Goal: Task Accomplishment & Management: Complete application form

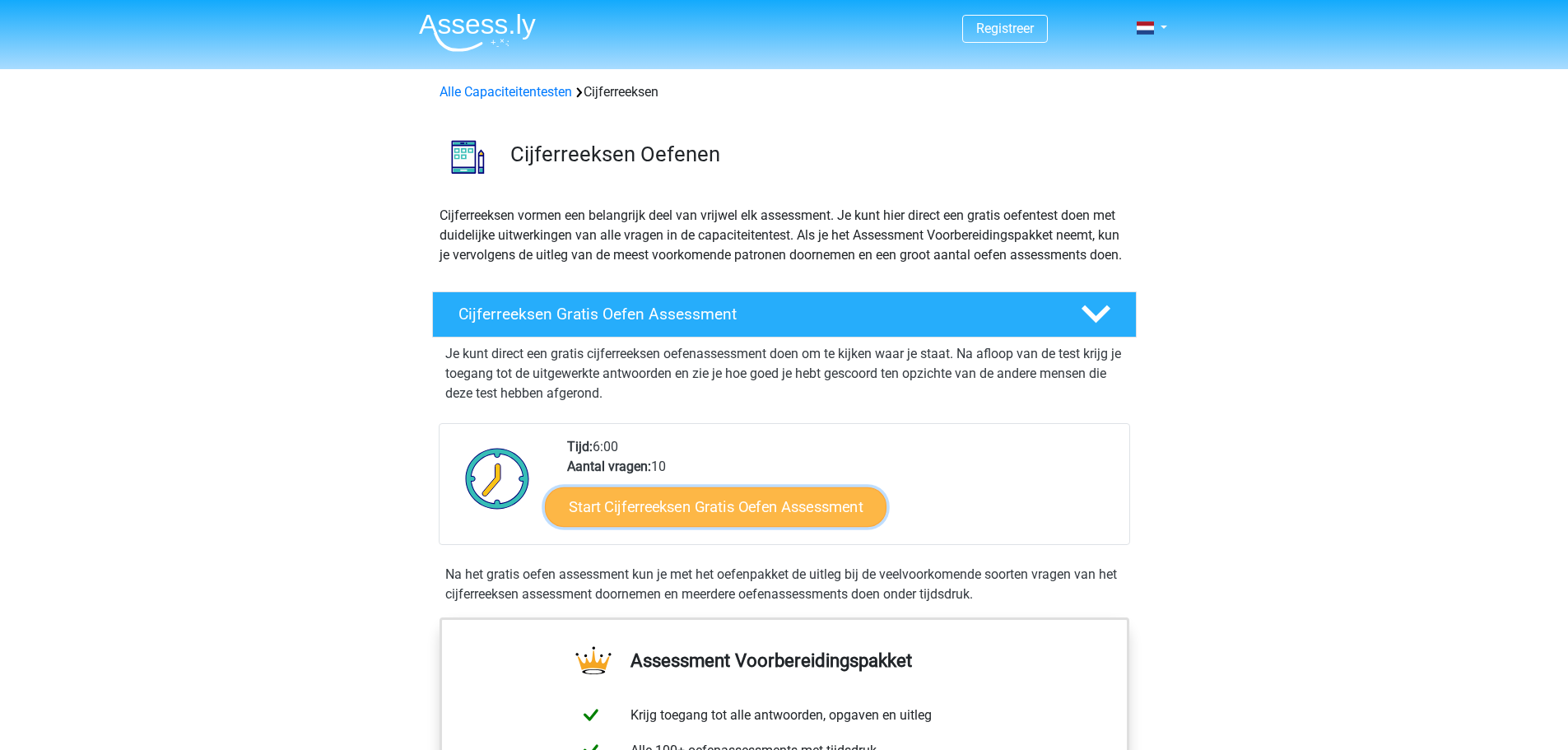
click at [796, 526] on link "Start Cijferreeksen Gratis Oefen Assessment" at bounding box center [715, 507] width 341 height 40
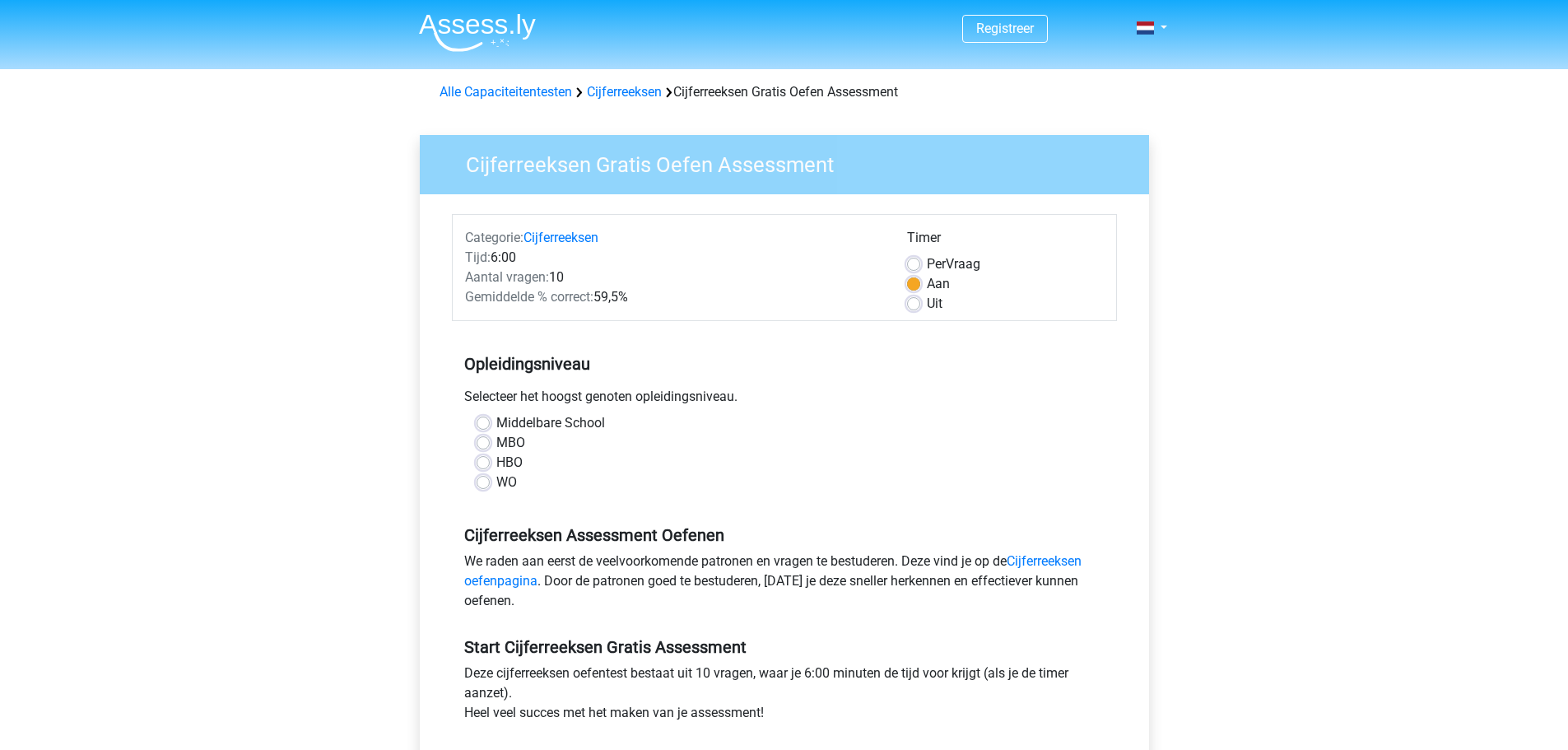
click at [497, 442] on label "MBO" at bounding box center [511, 443] width 29 height 20
click at [482, 442] on input "MBO" at bounding box center [484, 442] width 13 height 17
radio input "true"
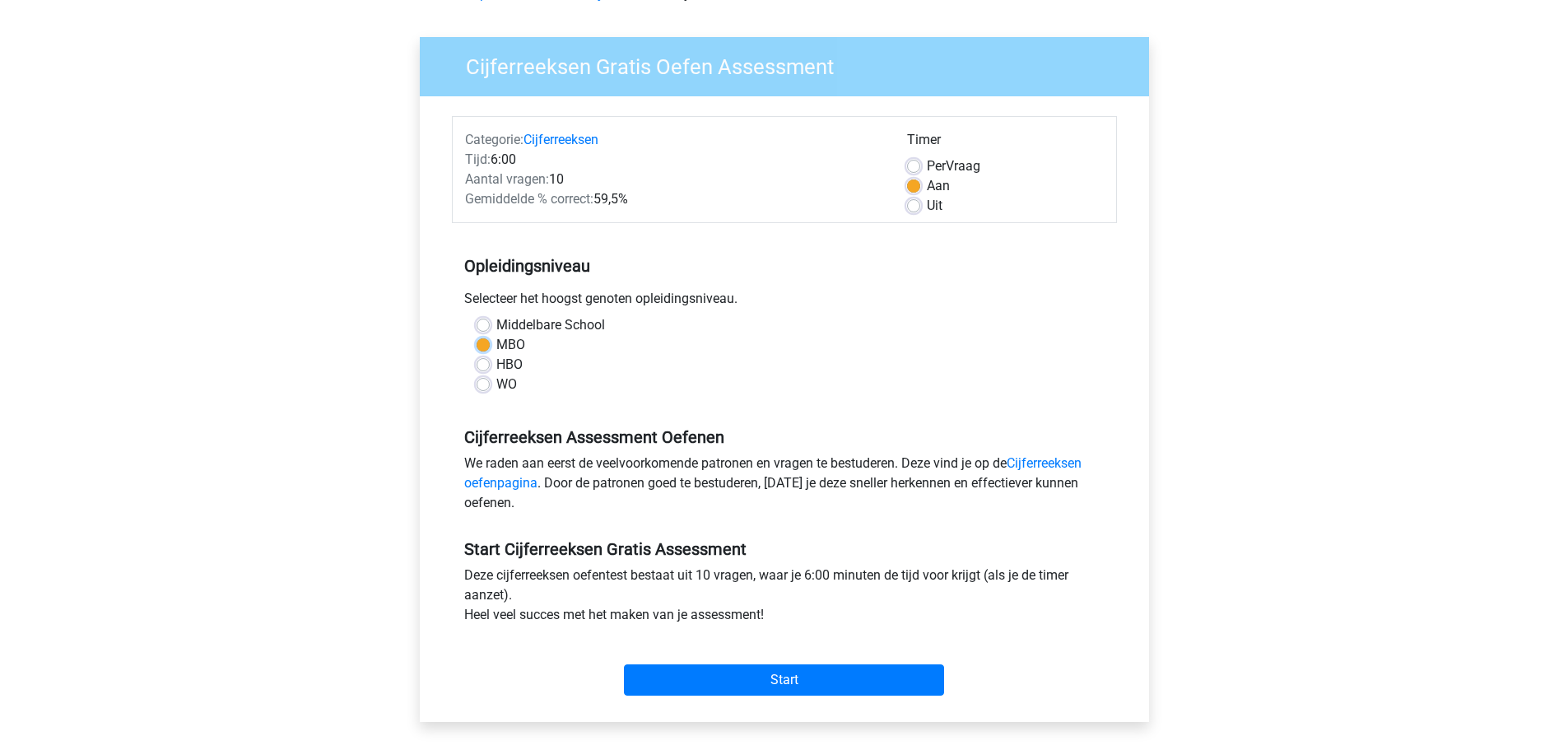
scroll to position [137, 0]
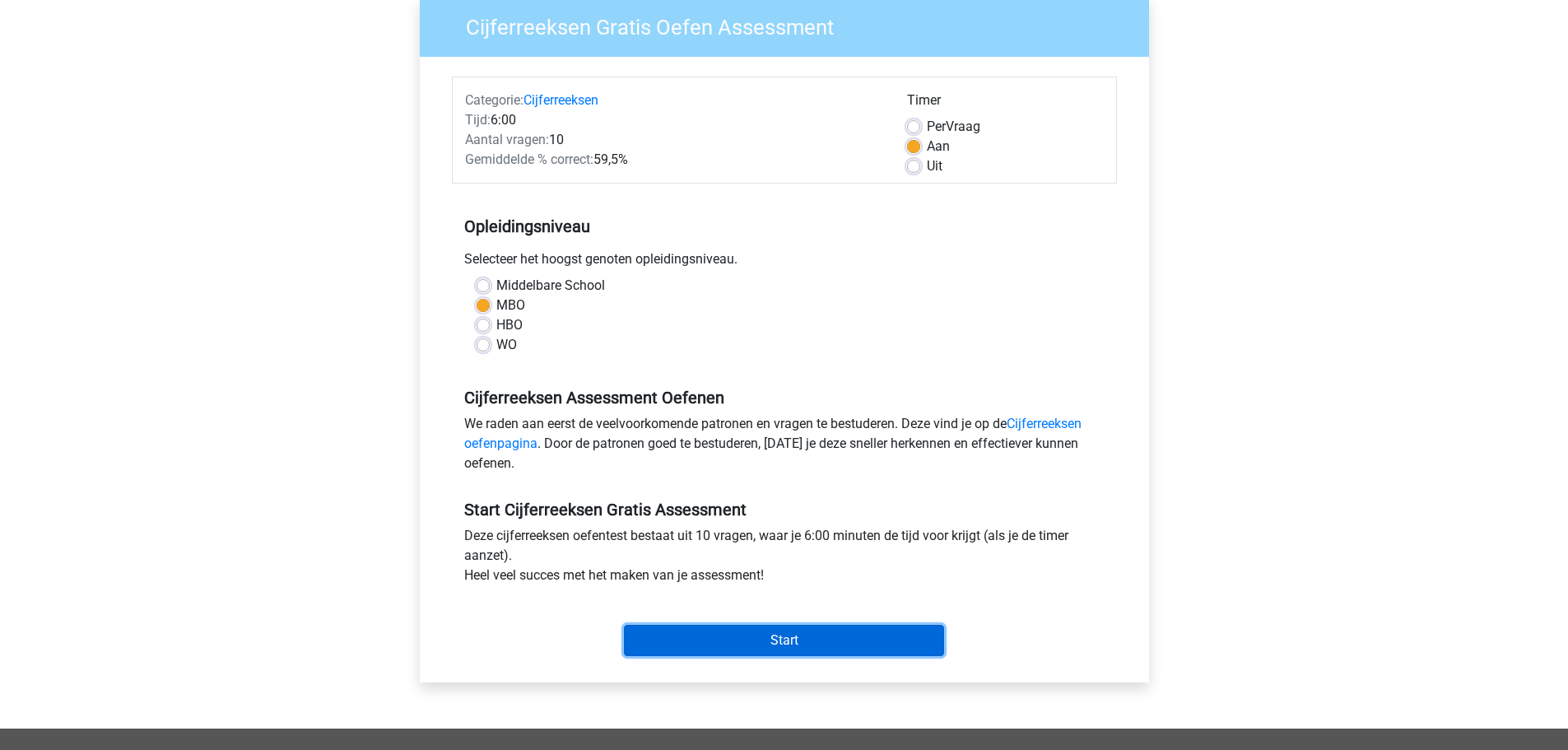
click at [767, 639] on input "Start" at bounding box center [784, 641] width 320 height 31
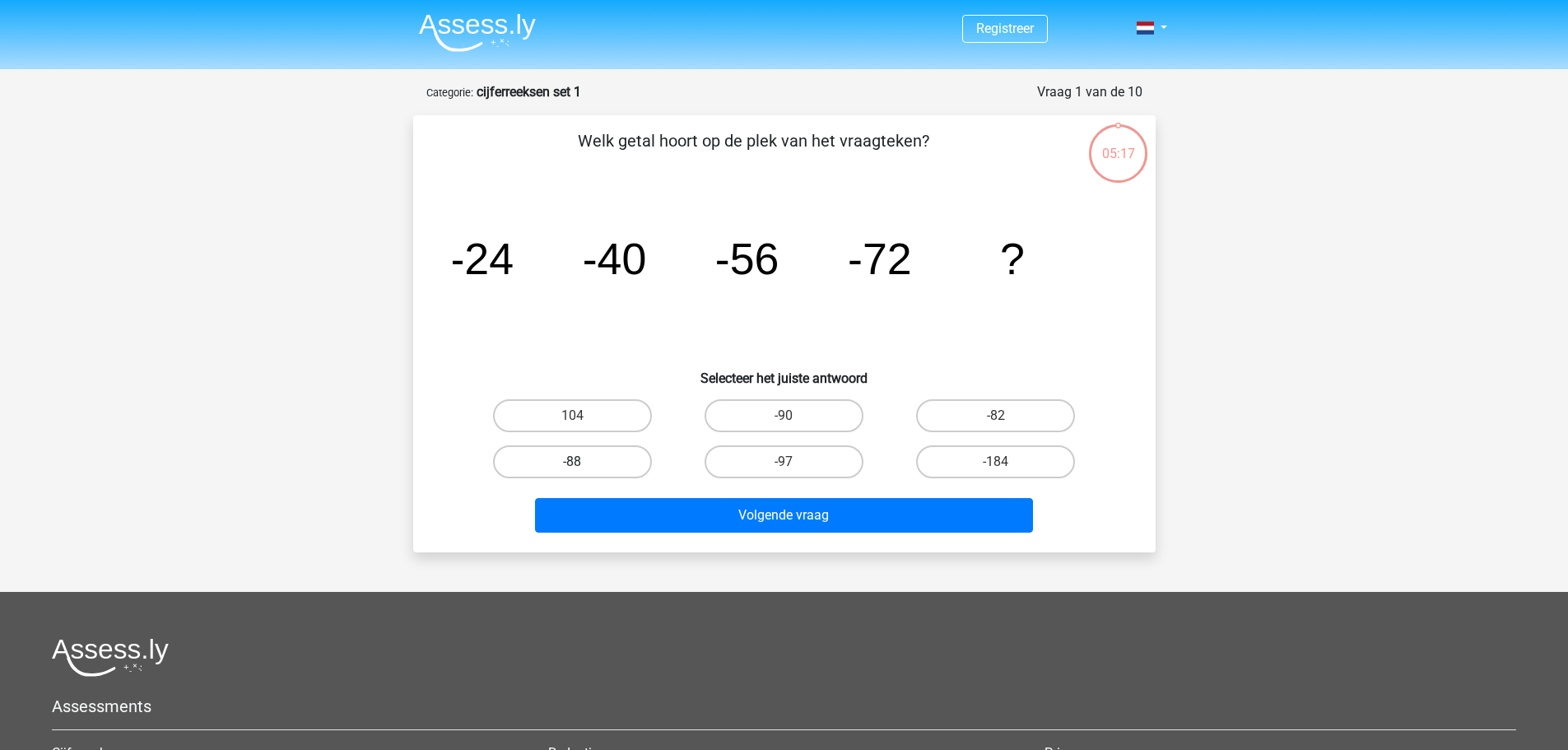
click at [612, 471] on label "-88" at bounding box center [573, 462] width 159 height 33
click at [583, 471] on input "-88" at bounding box center [577, 467] width 11 height 11
radio input "true"
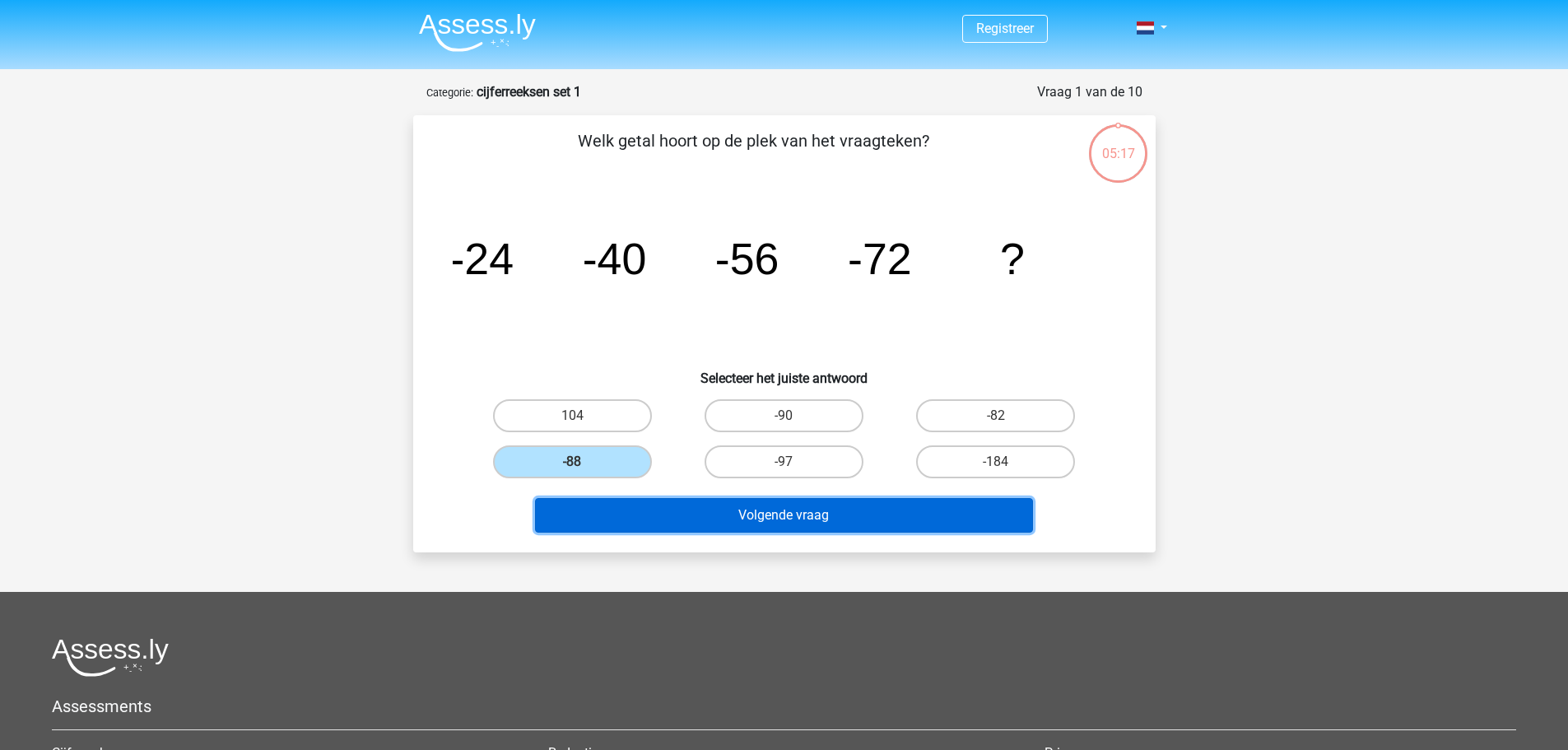
click at [779, 523] on button "Volgende vraag" at bounding box center [784, 516] width 498 height 35
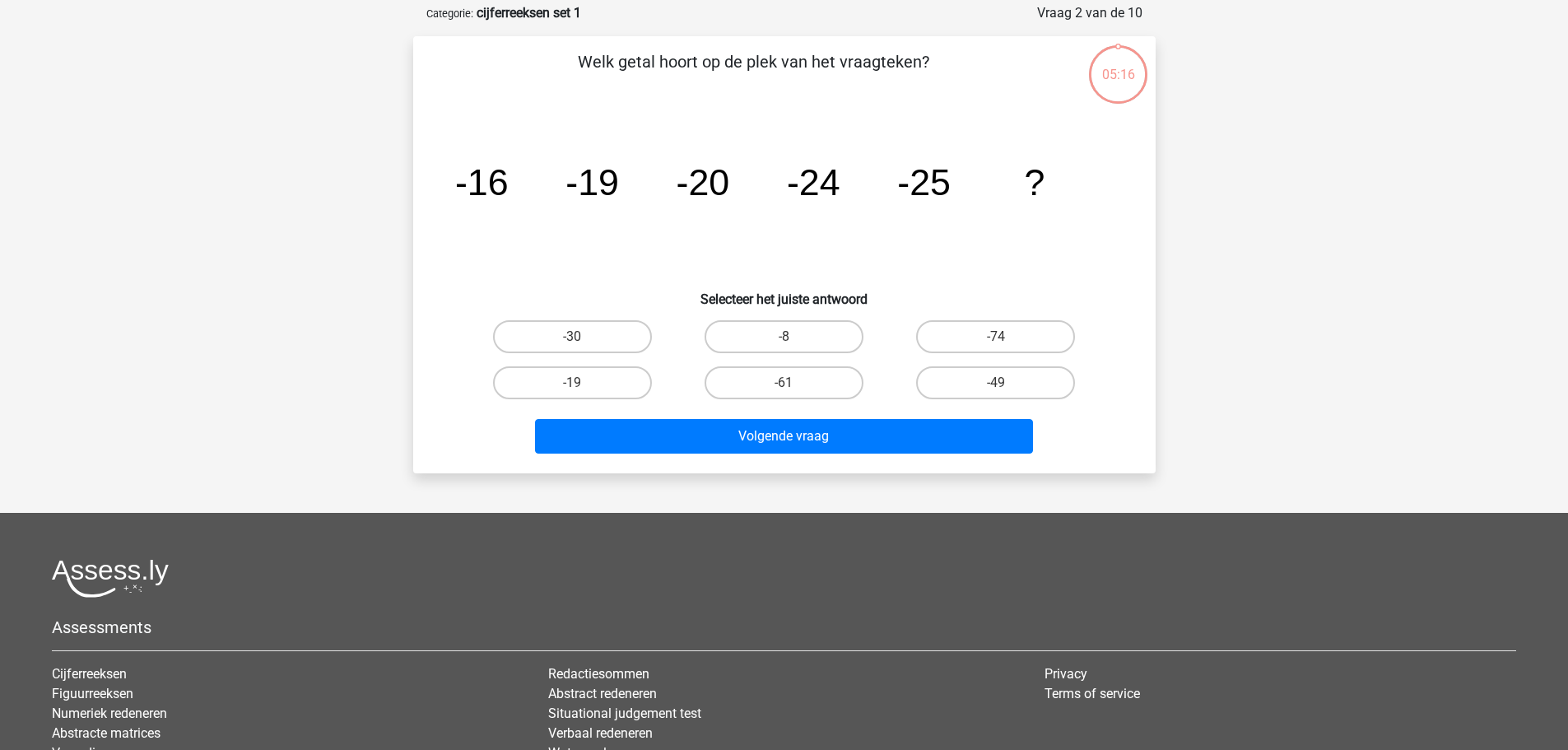
scroll to position [83, 0]
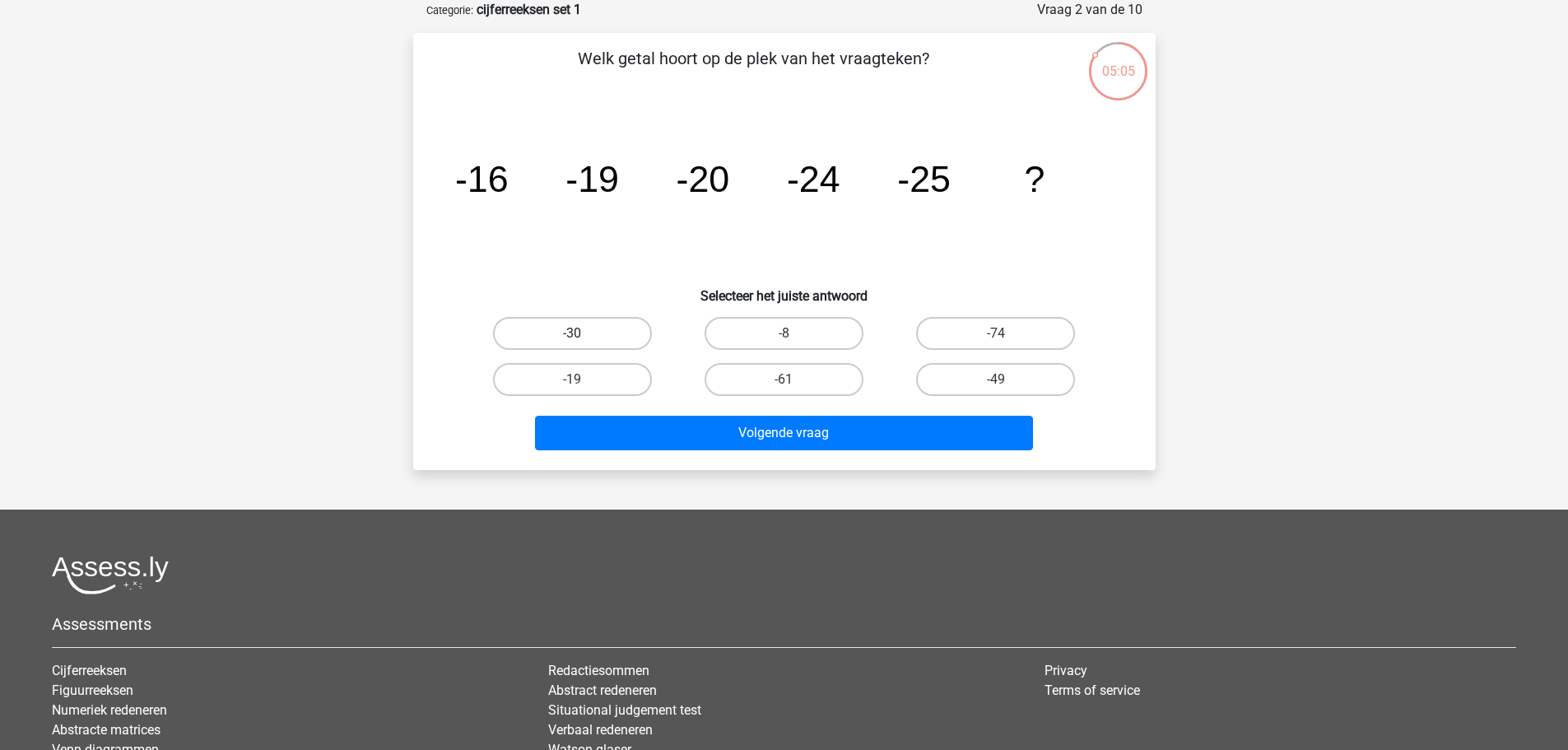
click at [550, 335] on label "-30" at bounding box center [573, 333] width 159 height 33
click at [572, 335] on input "-30" at bounding box center [577, 338] width 11 height 11
radio input "true"
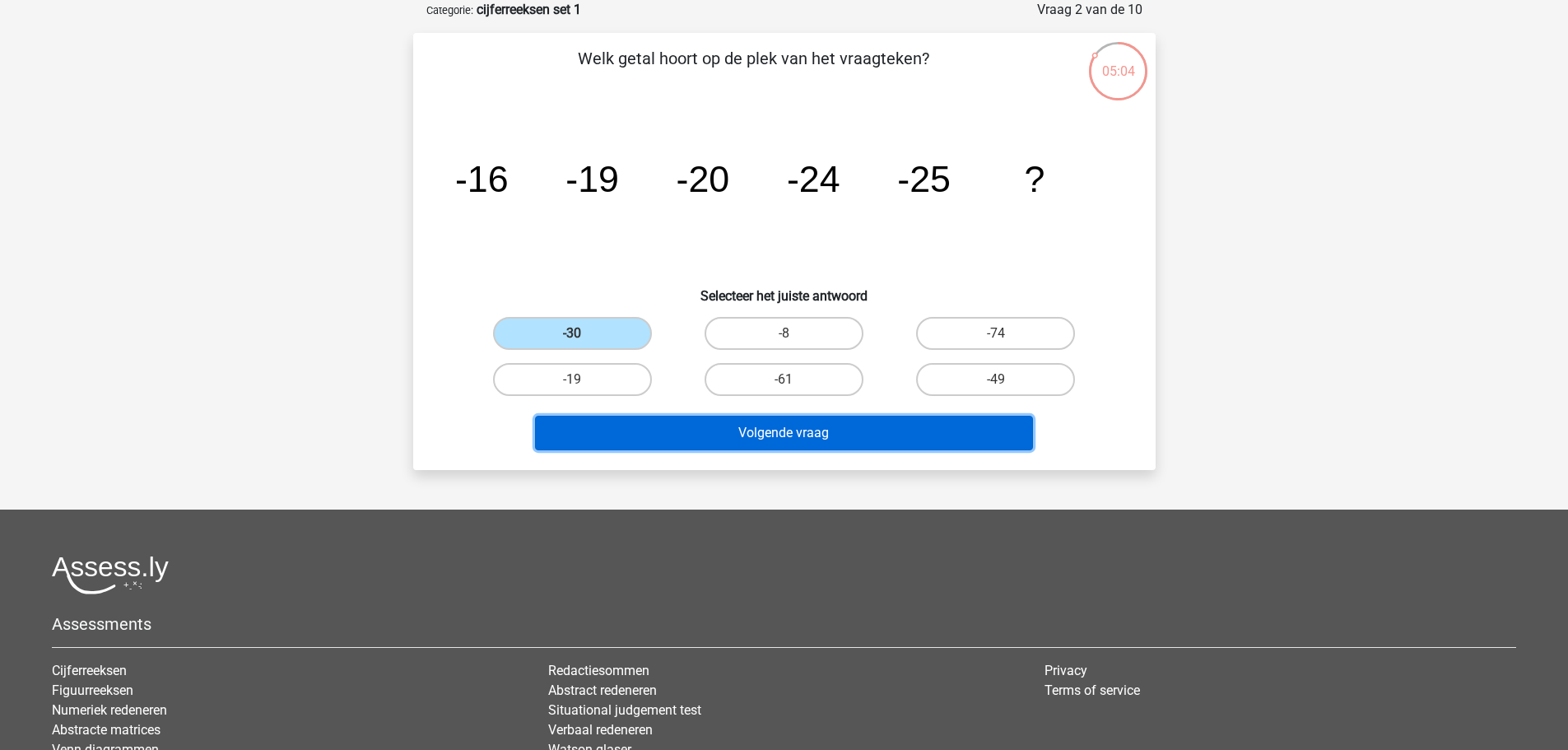
click at [792, 443] on button "Volgende vraag" at bounding box center [784, 433] width 498 height 35
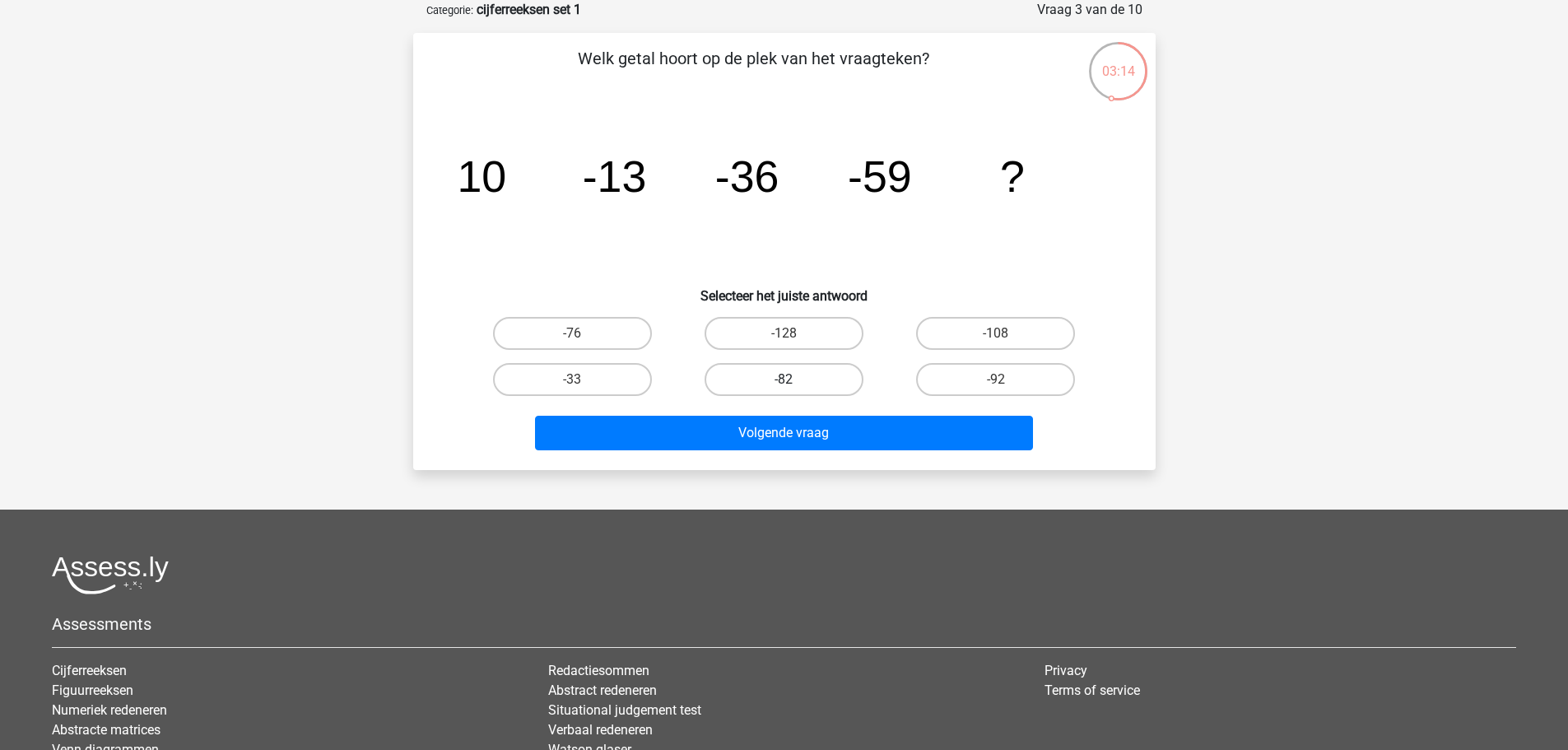
click at [779, 383] on label "-82" at bounding box center [784, 380] width 159 height 33
click at [784, 383] on input "-82" at bounding box center [789, 385] width 11 height 11
radio input "true"
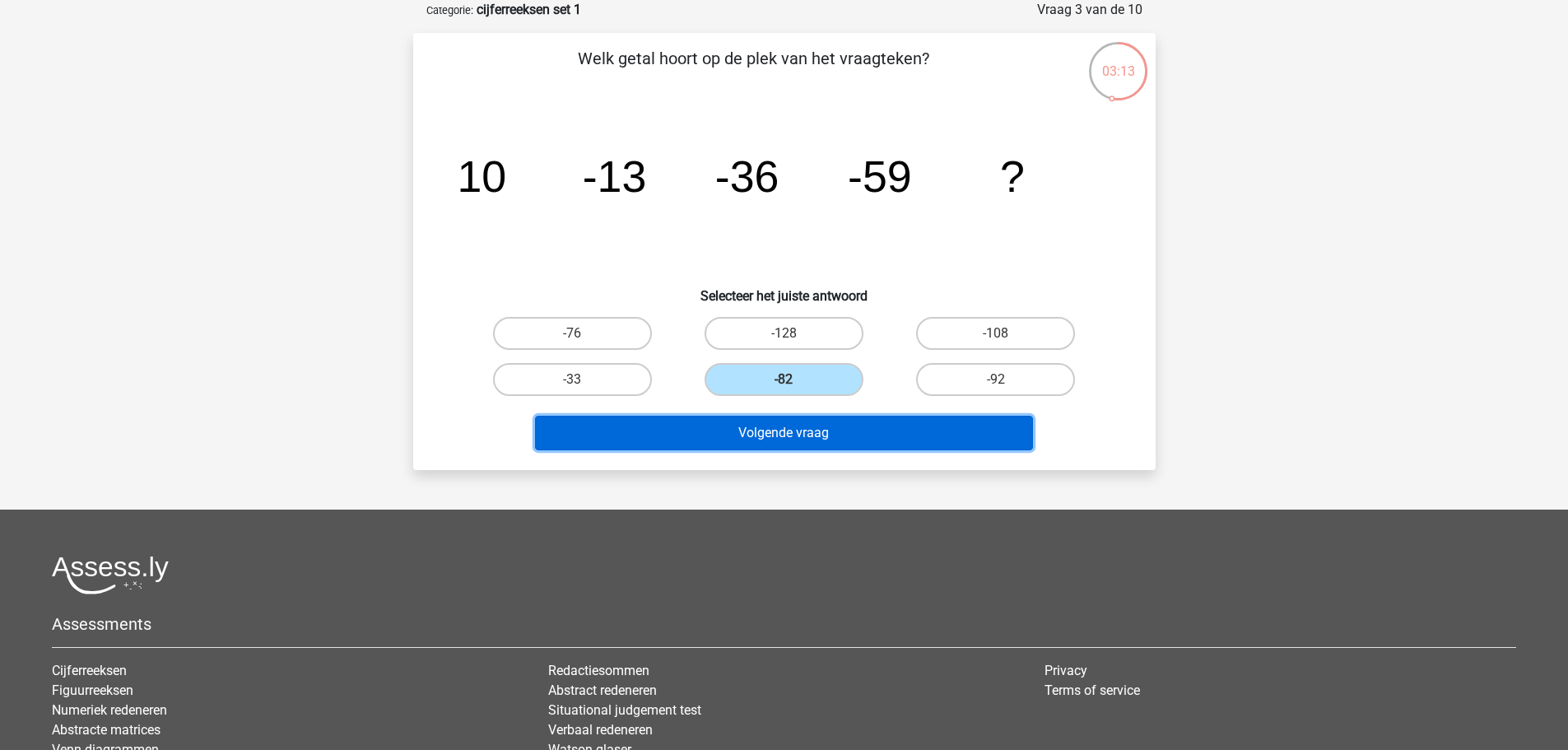
click at [735, 432] on button "Volgende vraag" at bounding box center [784, 433] width 498 height 35
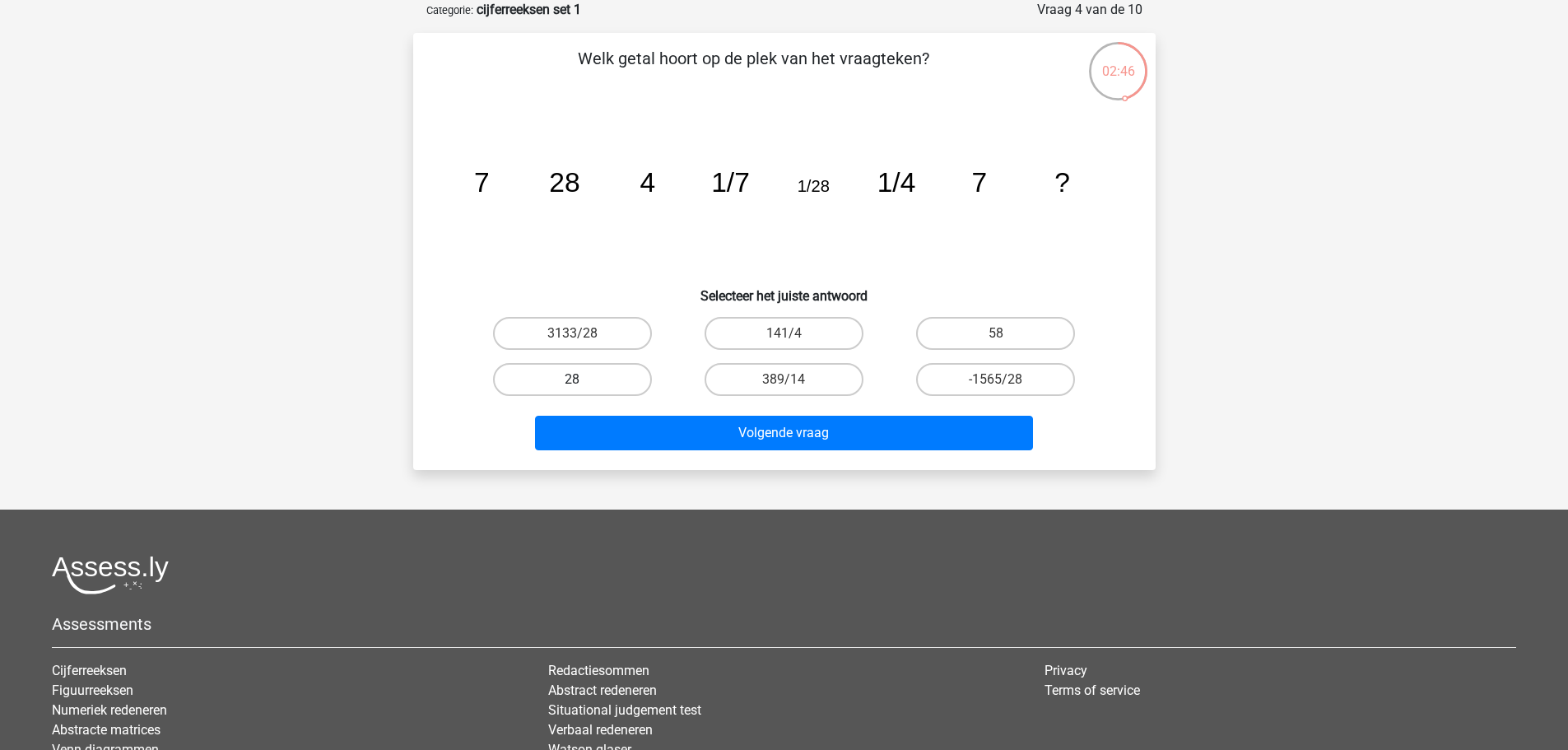
click at [549, 377] on label "28" at bounding box center [573, 380] width 159 height 33
click at [572, 380] on input "28" at bounding box center [577, 385] width 11 height 11
radio input "true"
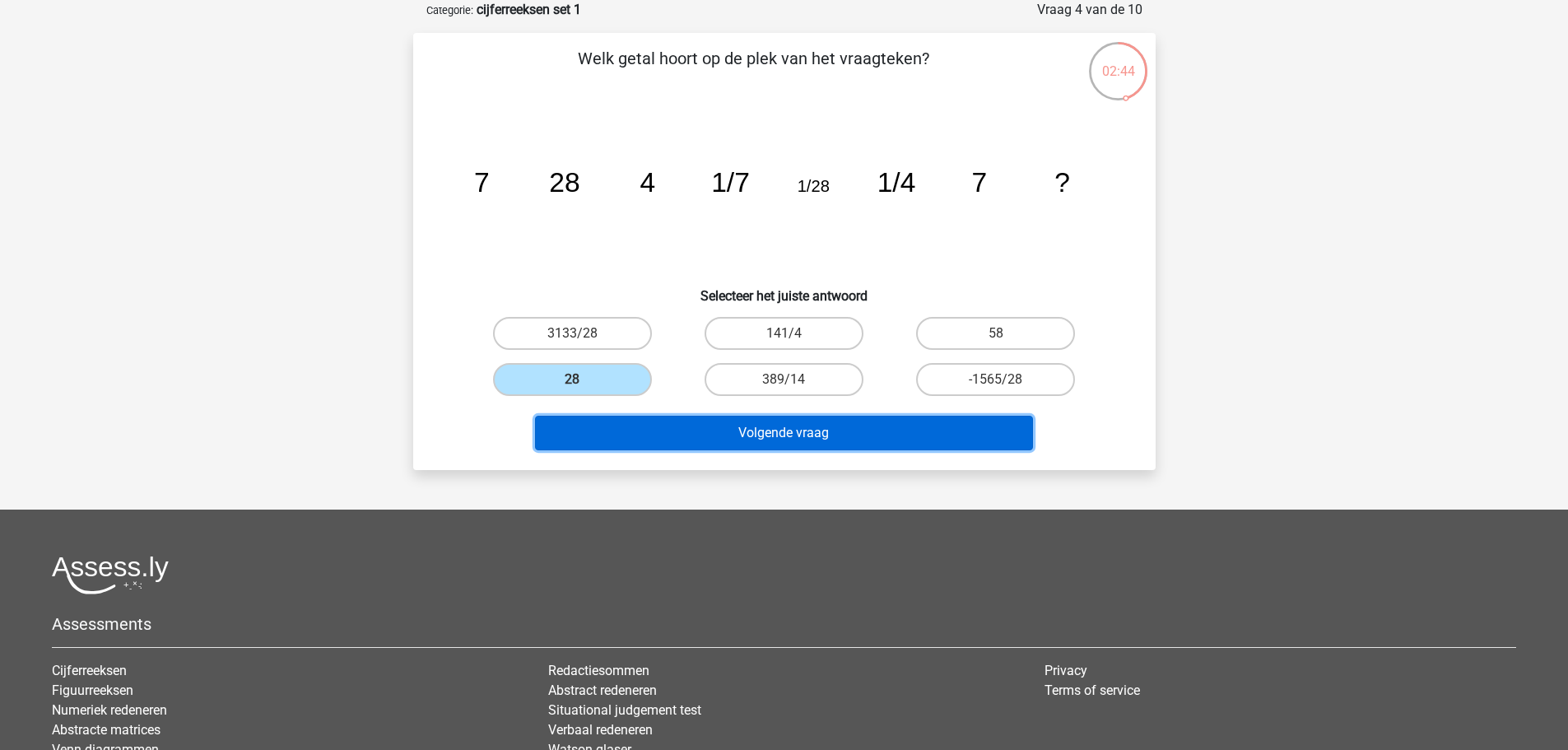
click at [700, 426] on button "Volgende vraag" at bounding box center [784, 433] width 498 height 35
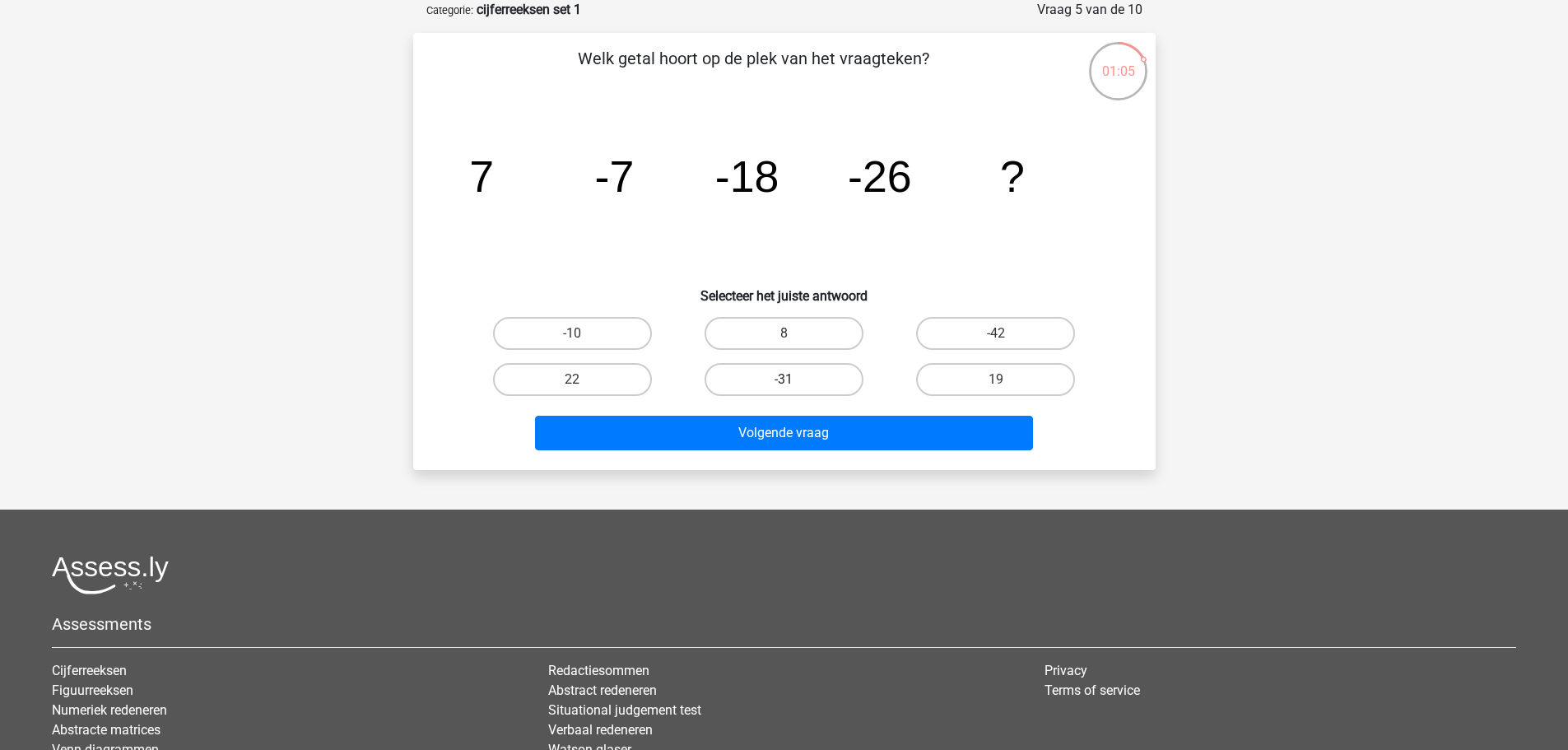
click at [799, 388] on label "-31" at bounding box center [784, 380] width 159 height 33
click at [794, 388] on input "-31" at bounding box center [789, 385] width 11 height 11
radio input "true"
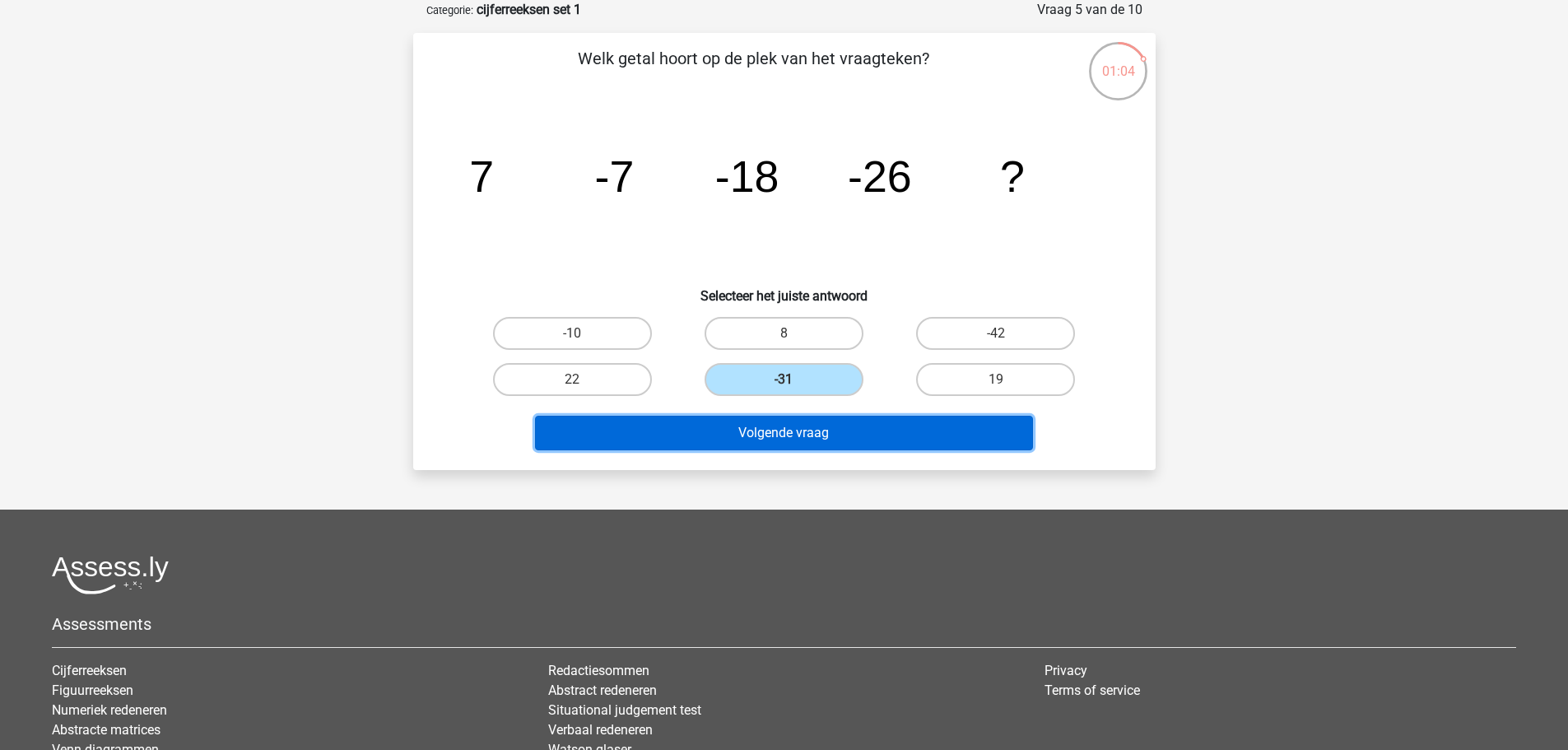
click at [788, 442] on button "Volgende vraag" at bounding box center [784, 433] width 498 height 35
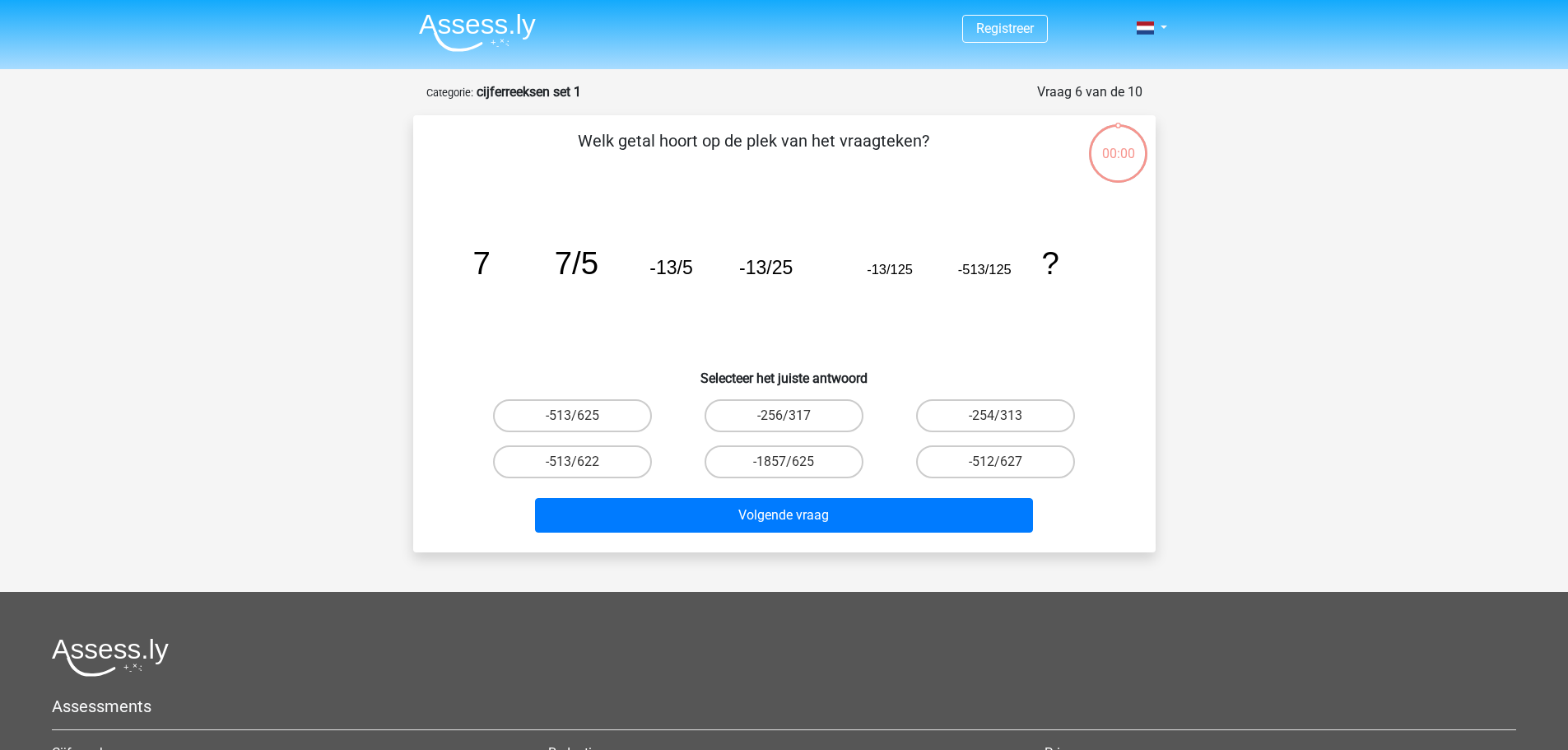
scroll to position [83, 0]
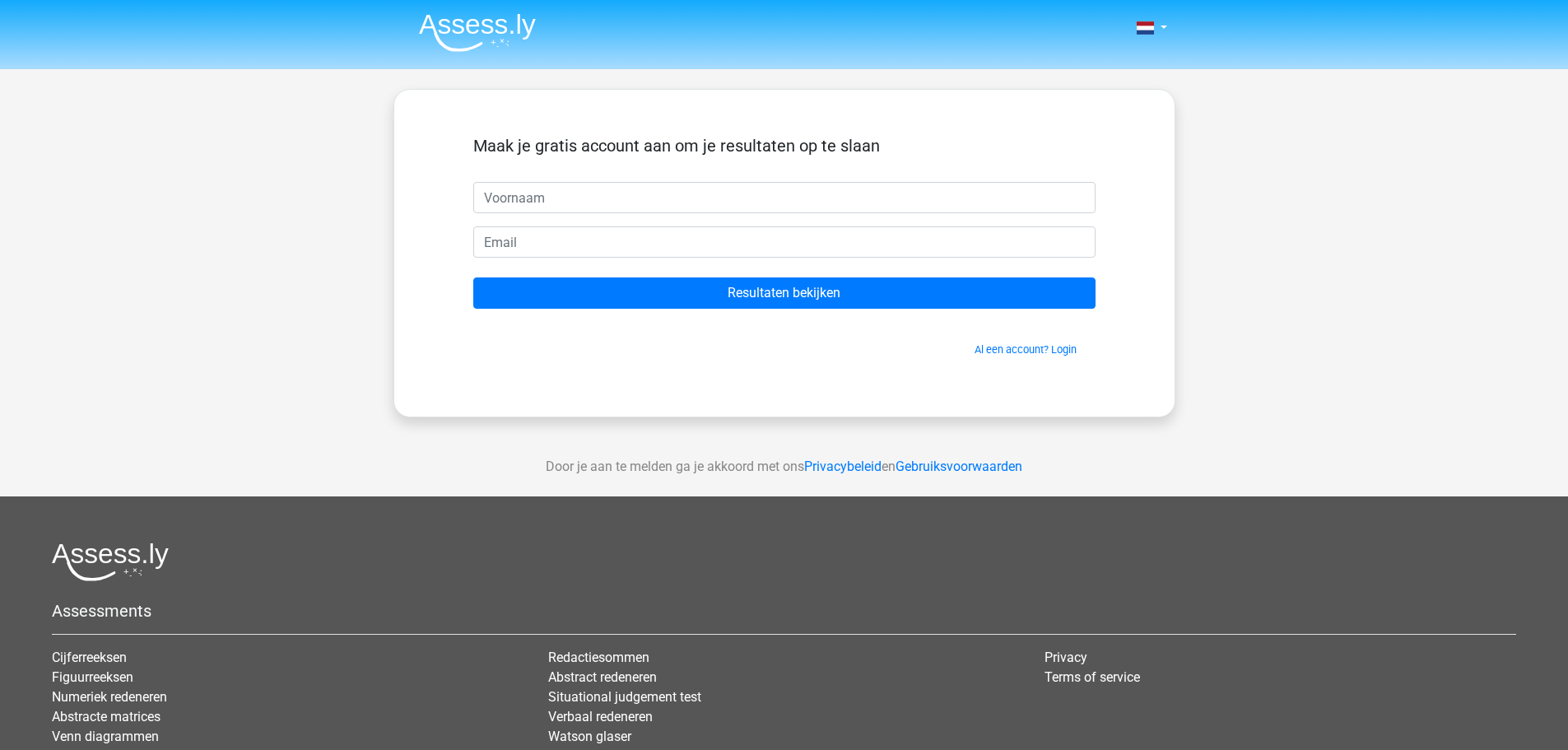
click at [515, 195] on input "text" at bounding box center [784, 198] width 622 height 31
type input "v"
type input "Yvonne"
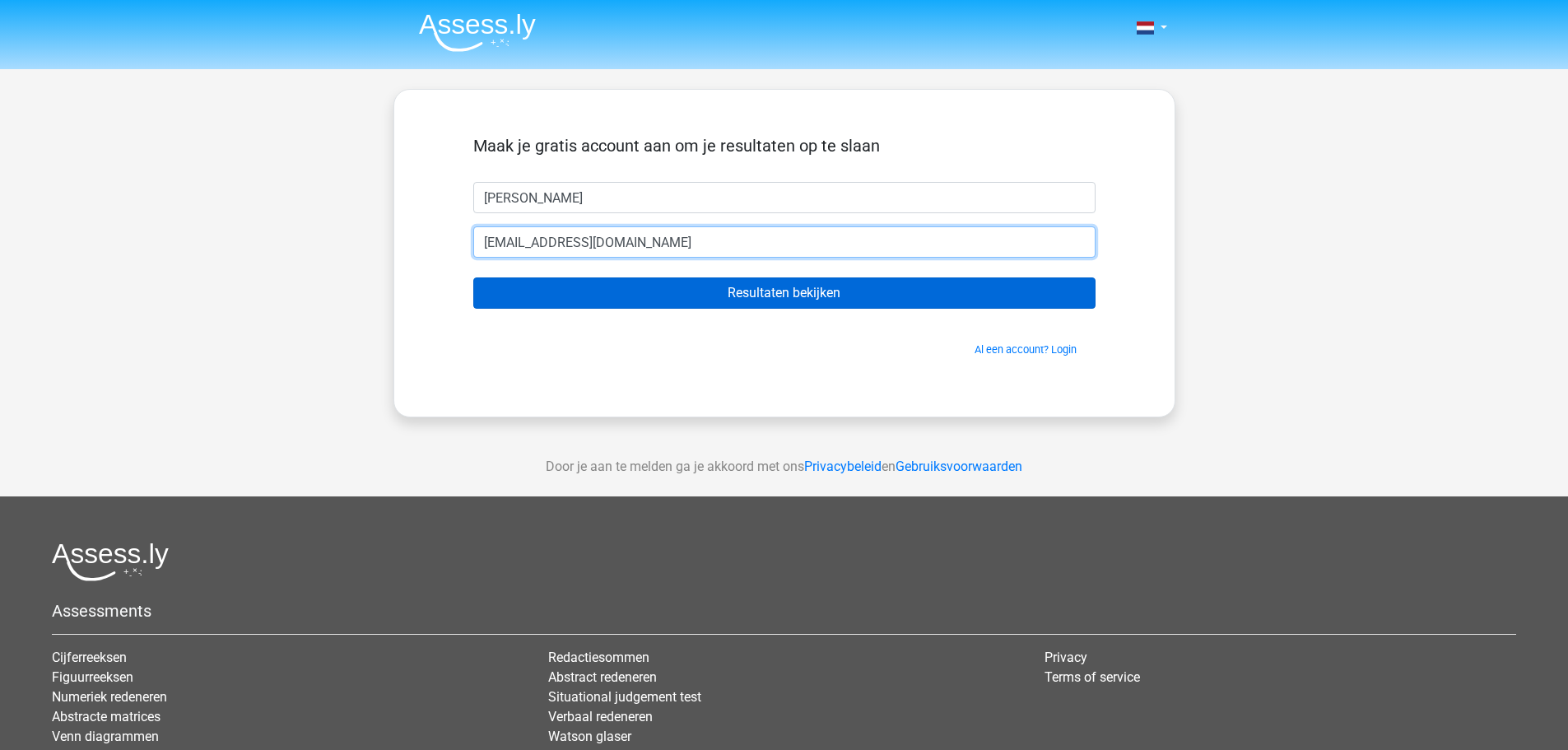
type input "yvonneboom@casema.nl"
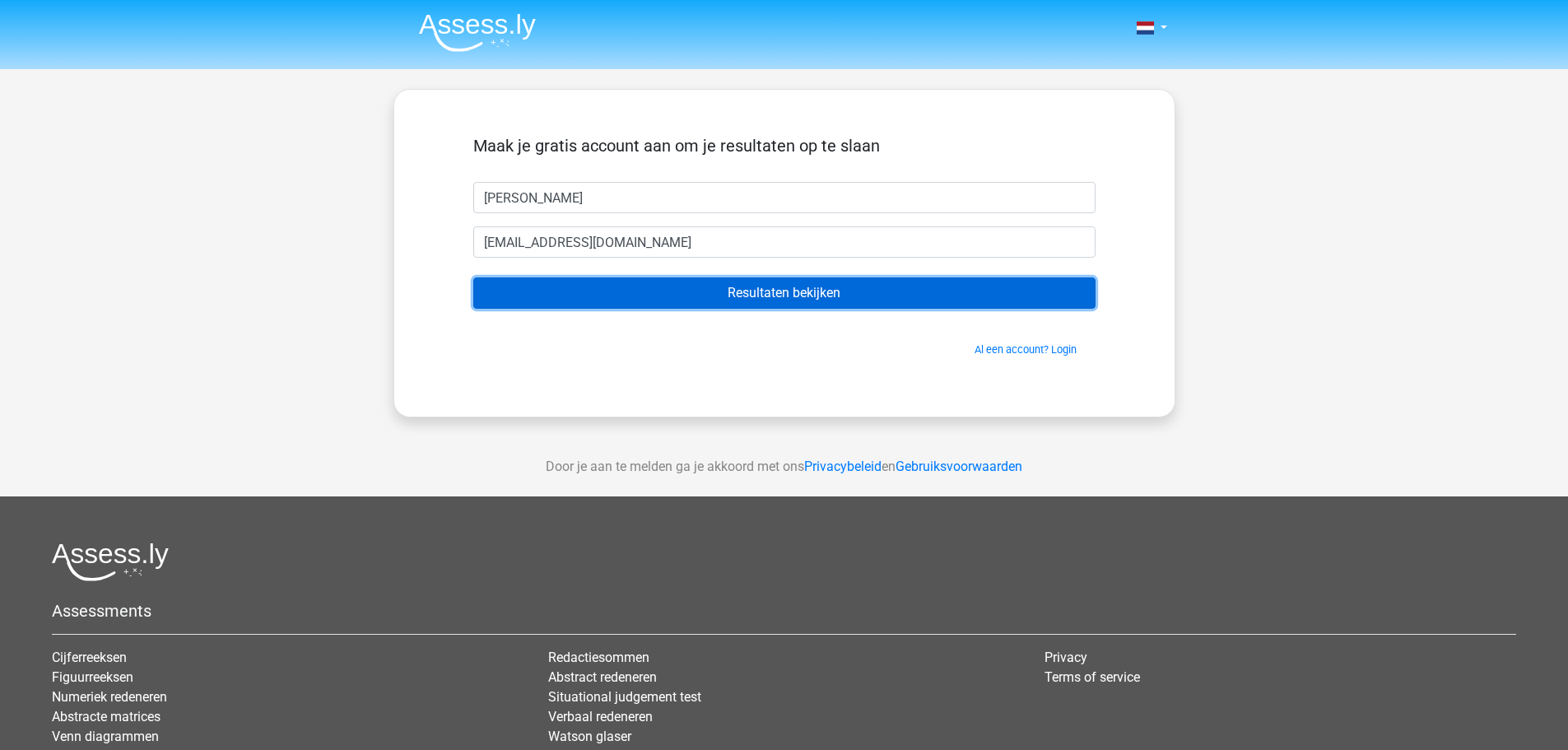
click at [760, 296] on input "Resultaten bekijken" at bounding box center [784, 294] width 622 height 31
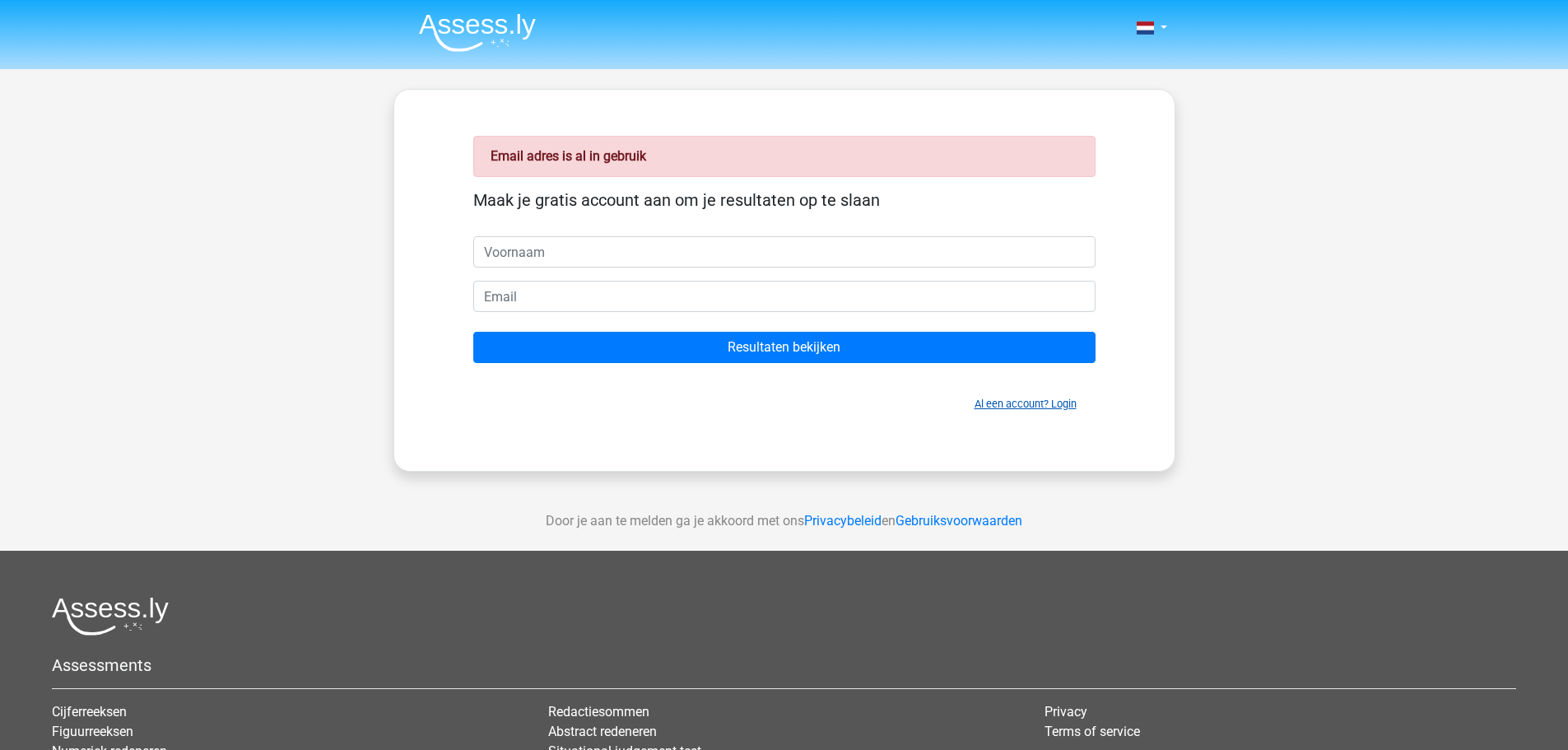
click at [1061, 404] on link "Al een account? Login" at bounding box center [1025, 404] width 102 height 12
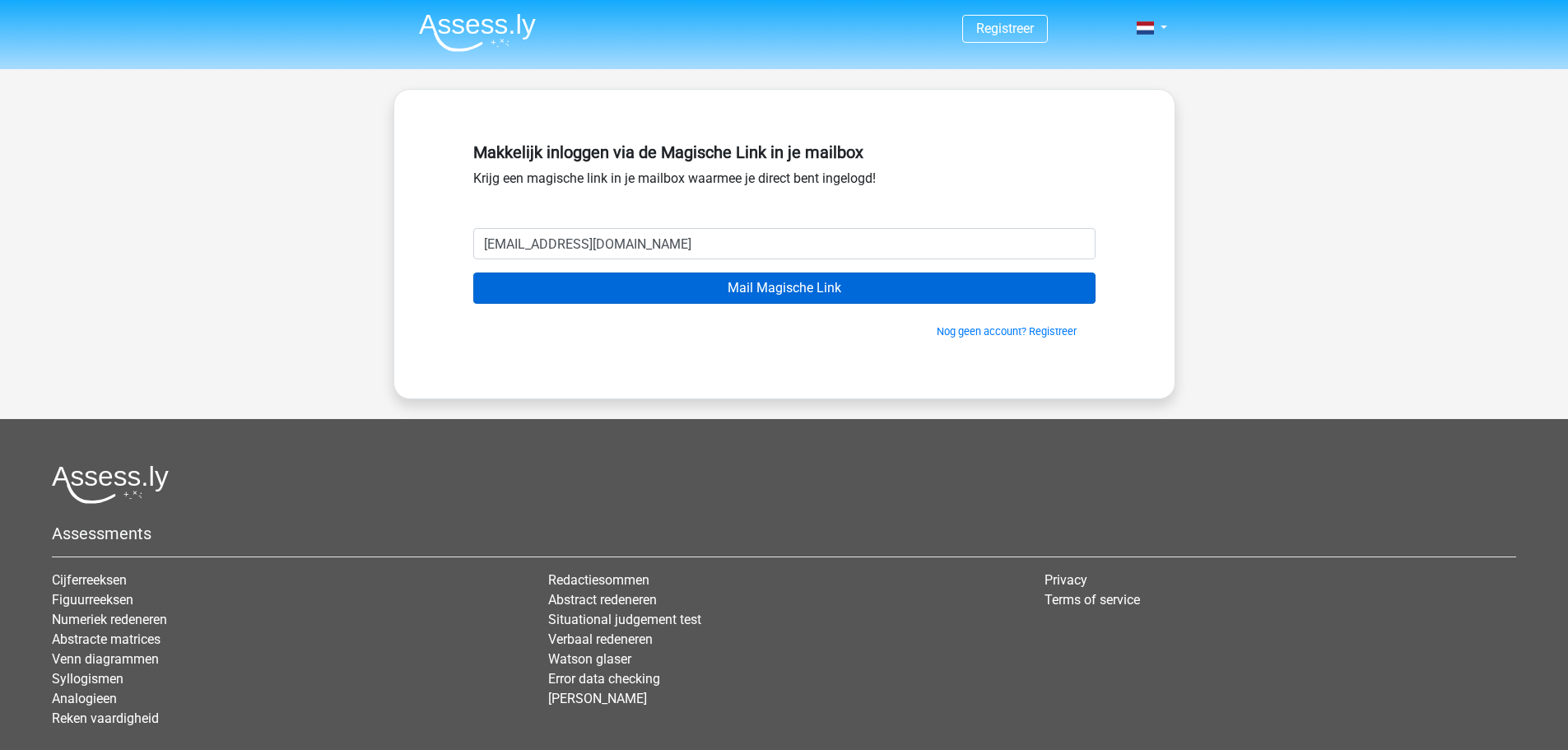
type input "[EMAIL_ADDRESS][DOMAIN_NAME]"
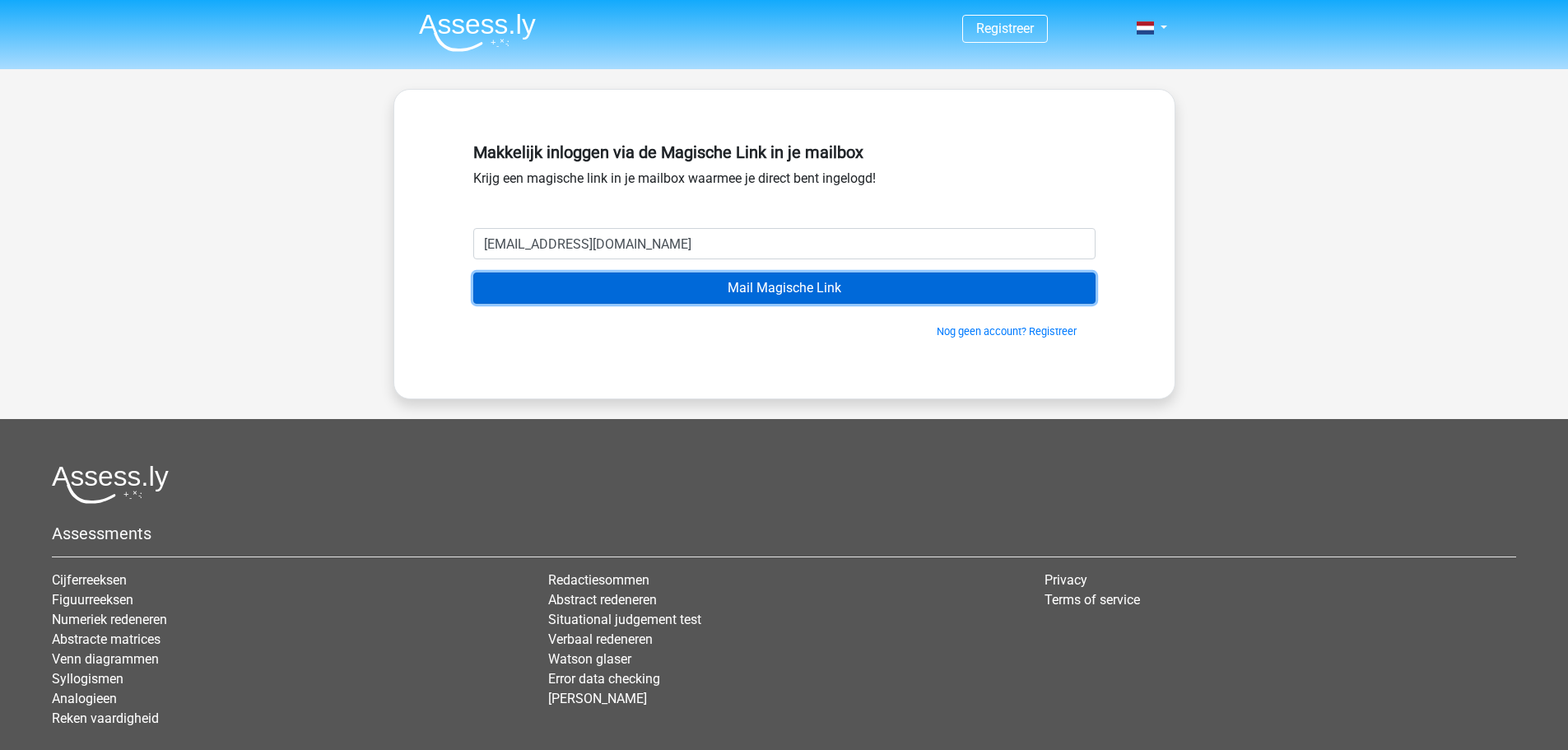
click at [744, 284] on input "Mail Magische Link" at bounding box center [784, 289] width 622 height 31
